Goal: Information Seeking & Learning: Learn about a topic

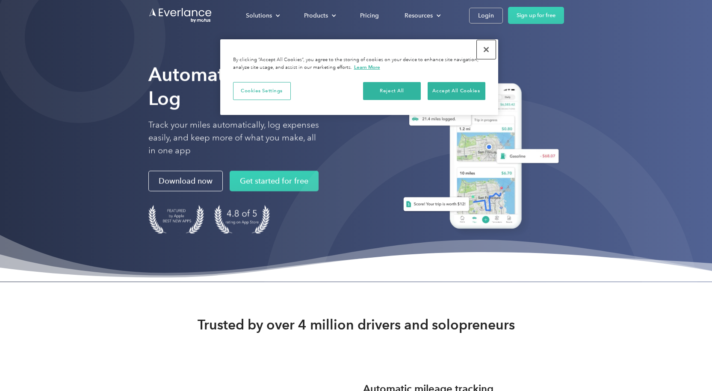
click at [488, 49] on button "Close" at bounding box center [486, 49] width 19 height 19
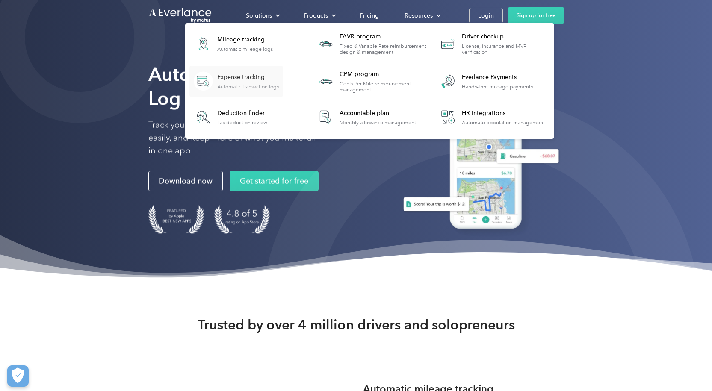
click at [251, 81] on div "Expense tracking" at bounding box center [248, 77] width 62 height 9
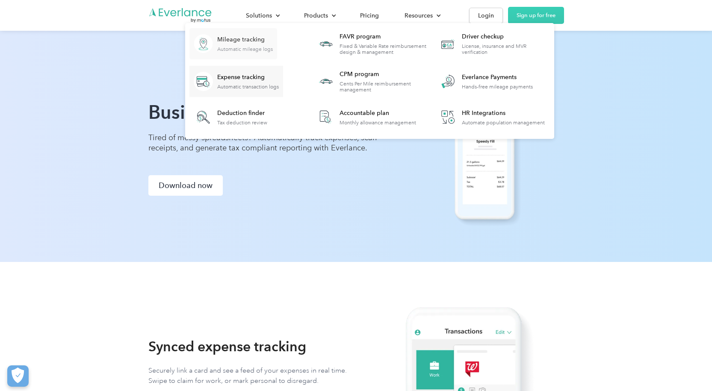
click at [261, 47] on div "Automatic mileage logs" at bounding box center [245, 49] width 56 height 6
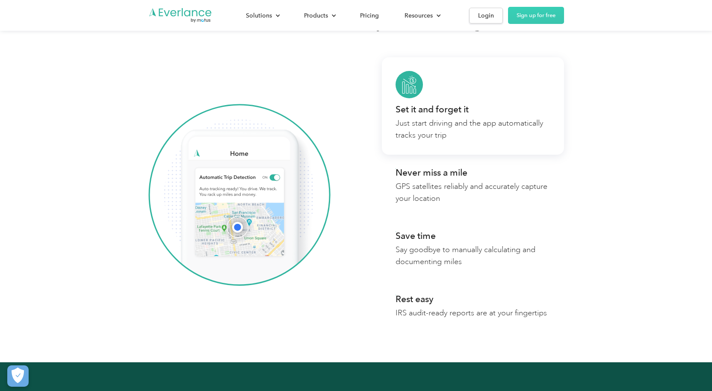
scroll to position [513, 0]
